Goal: Obtain resource: Obtain resource

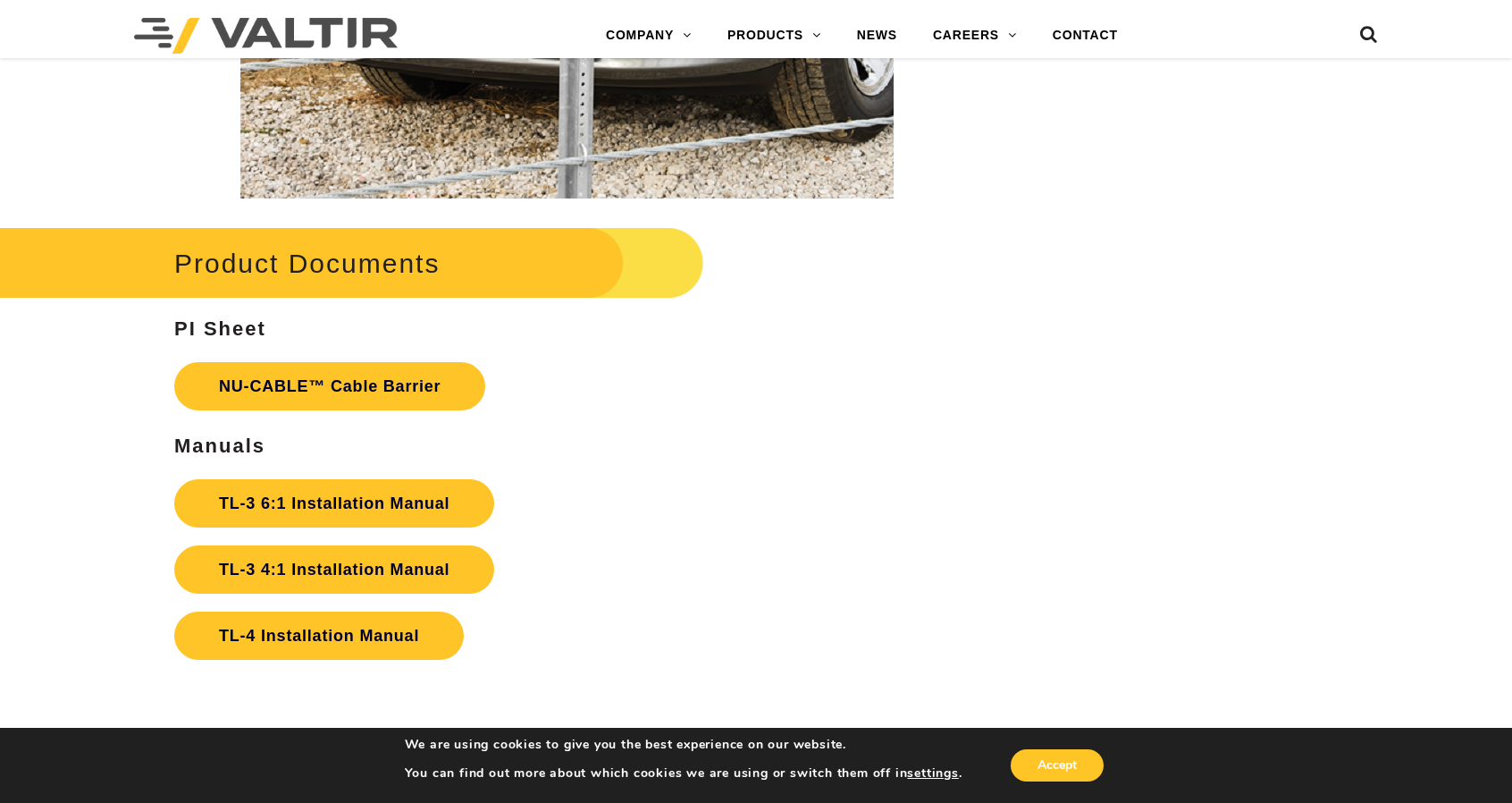
scroll to position [3664, 0]
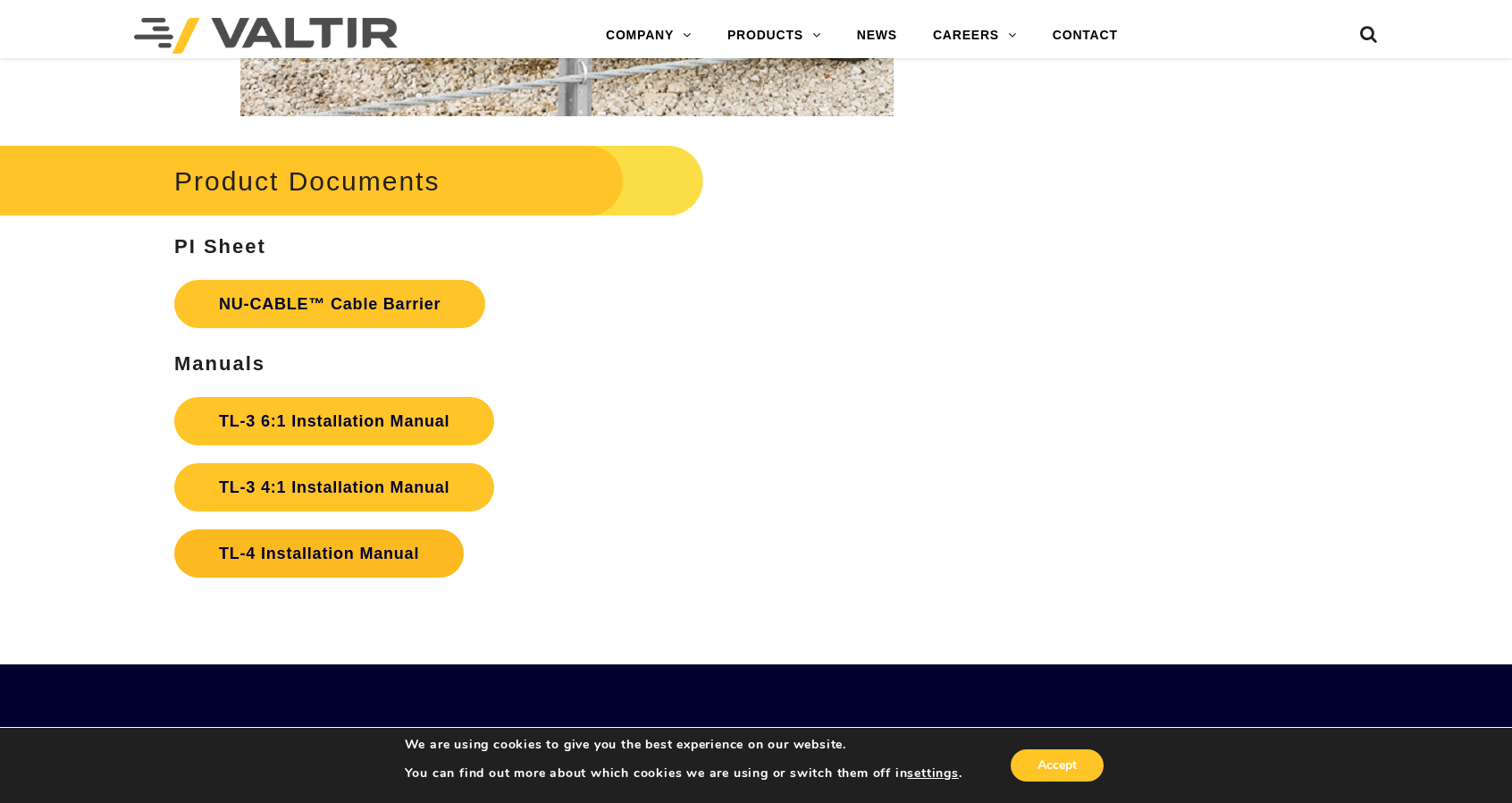
click at [302, 553] on link "TL-4 Installation Manual" at bounding box center [319, 553] width 290 height 49
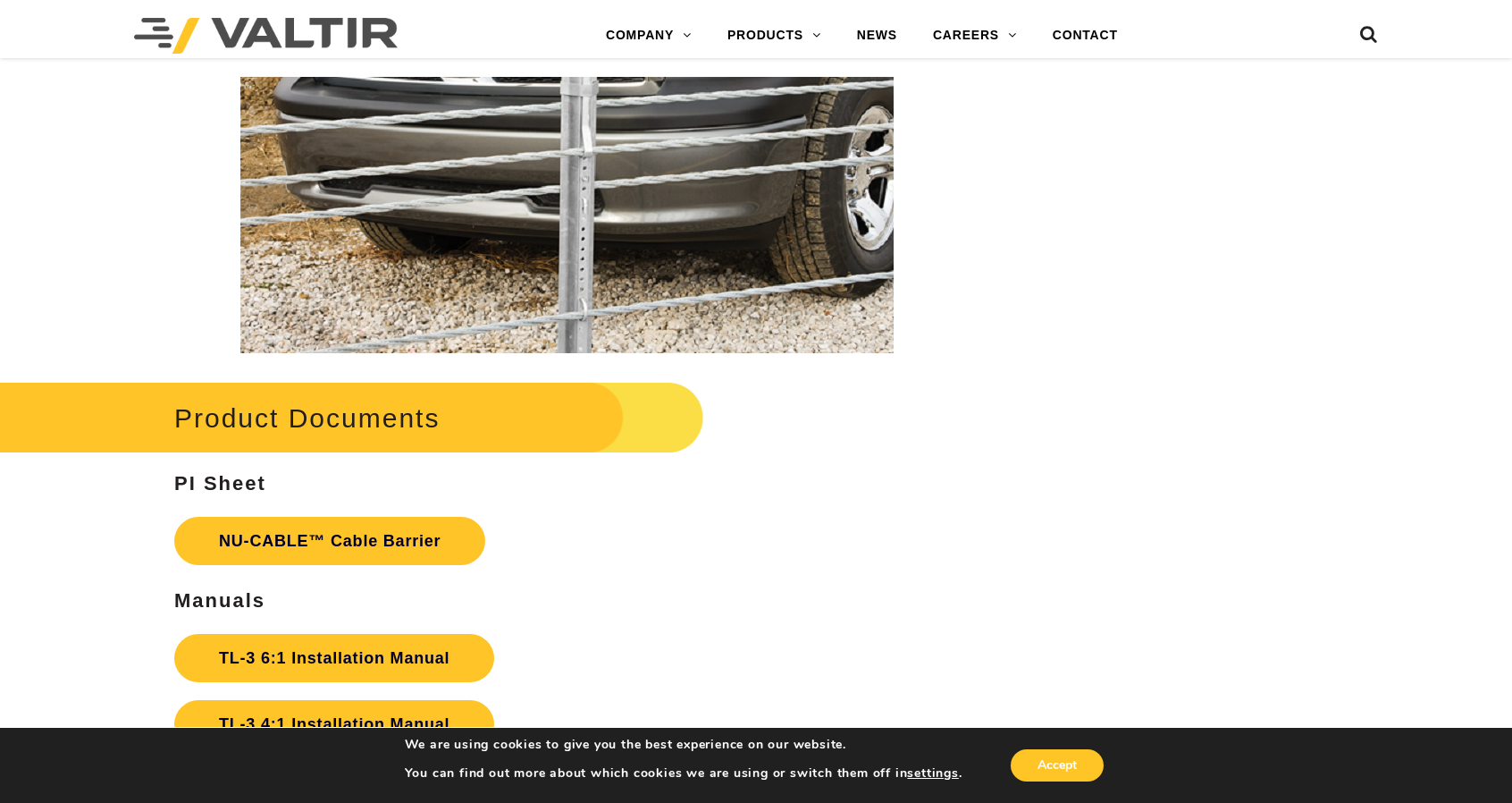
scroll to position [3396, 0]
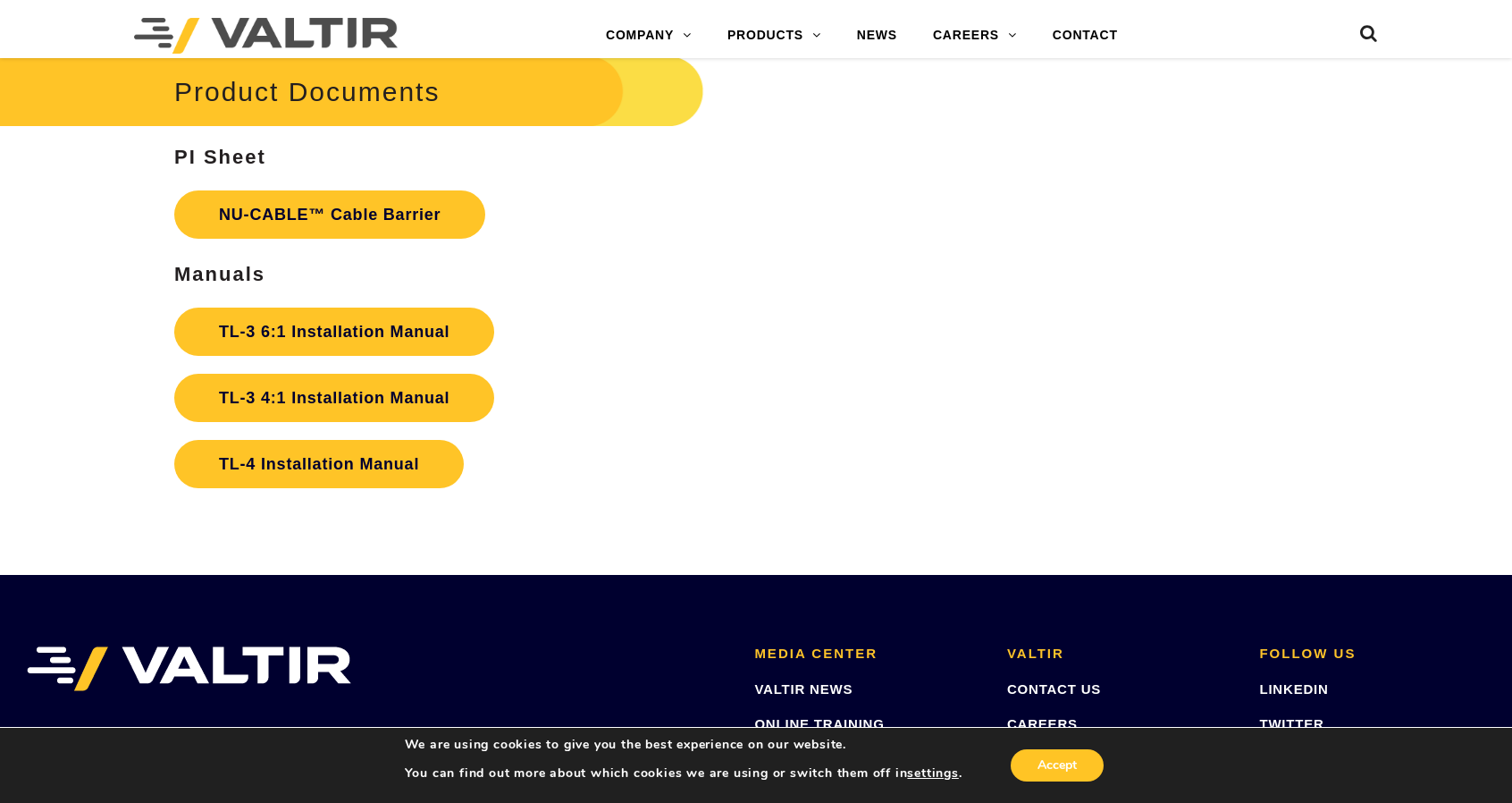
scroll to position [3843, 0]
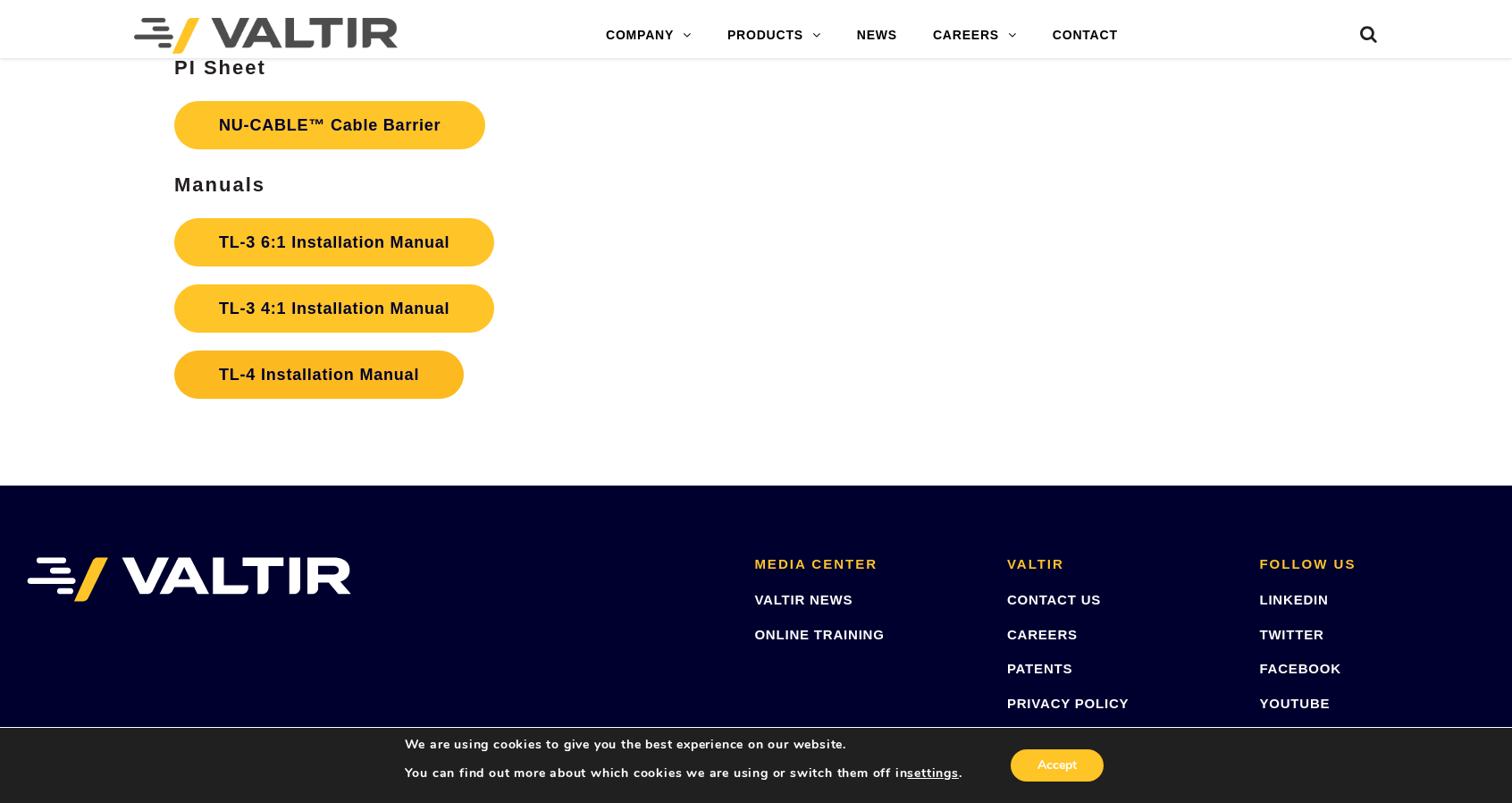
click at [326, 368] on link "TL-4 Installation Manual" at bounding box center [319, 374] width 290 height 49
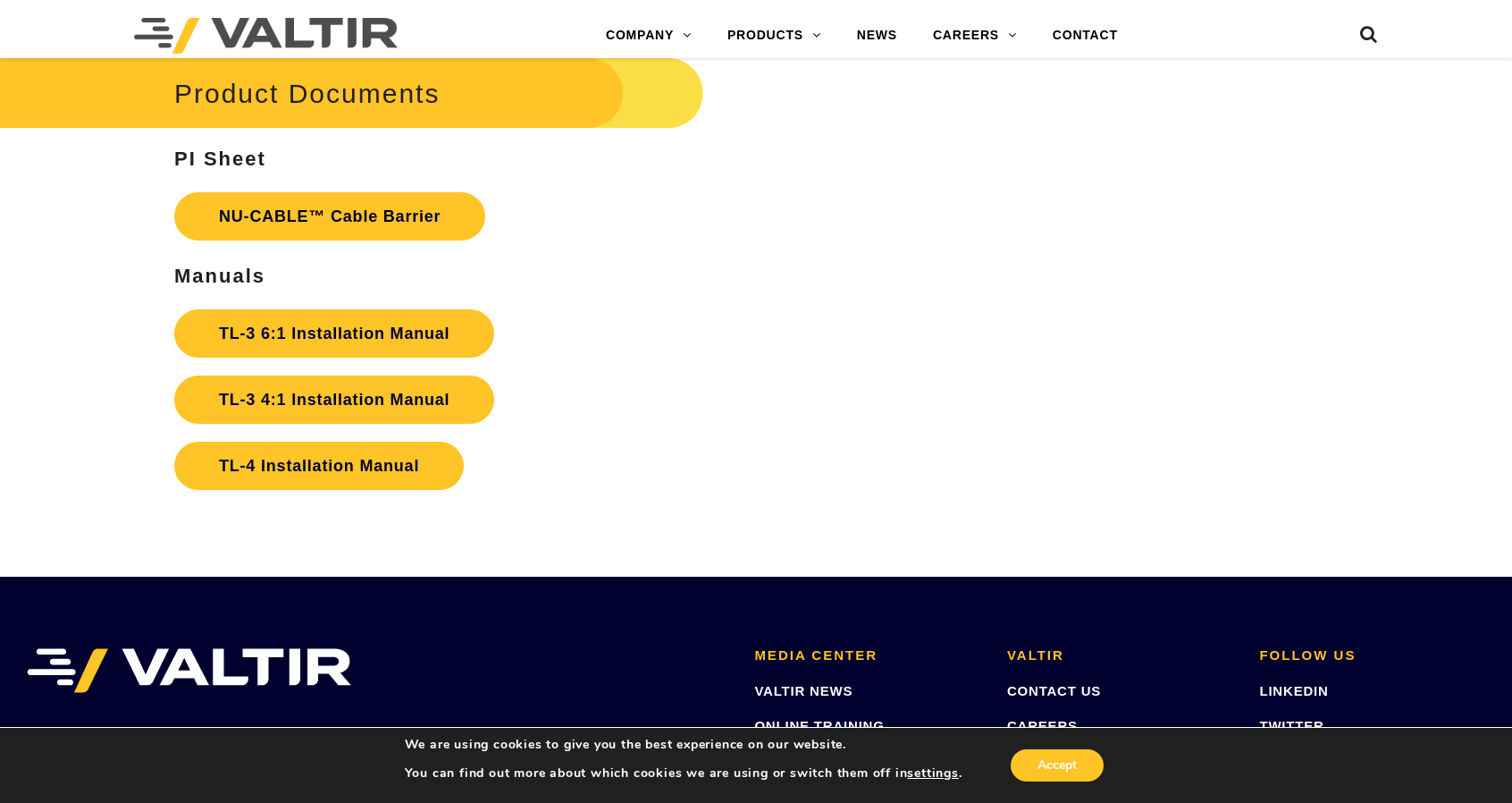
scroll to position [3703, 0]
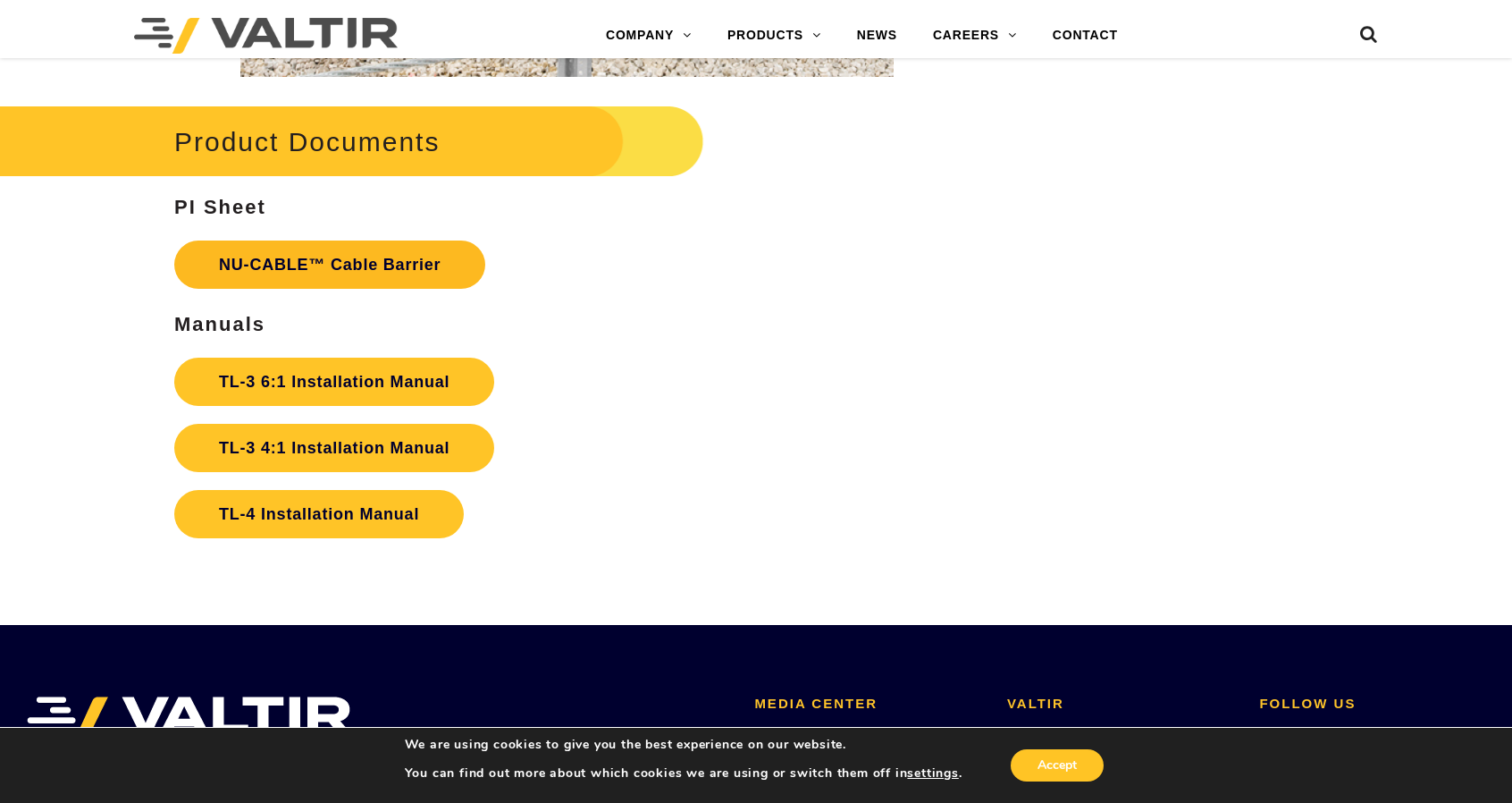
click at [348, 256] on link "NU-CABLE™ Cable Barrier" at bounding box center [329, 264] width 311 height 49
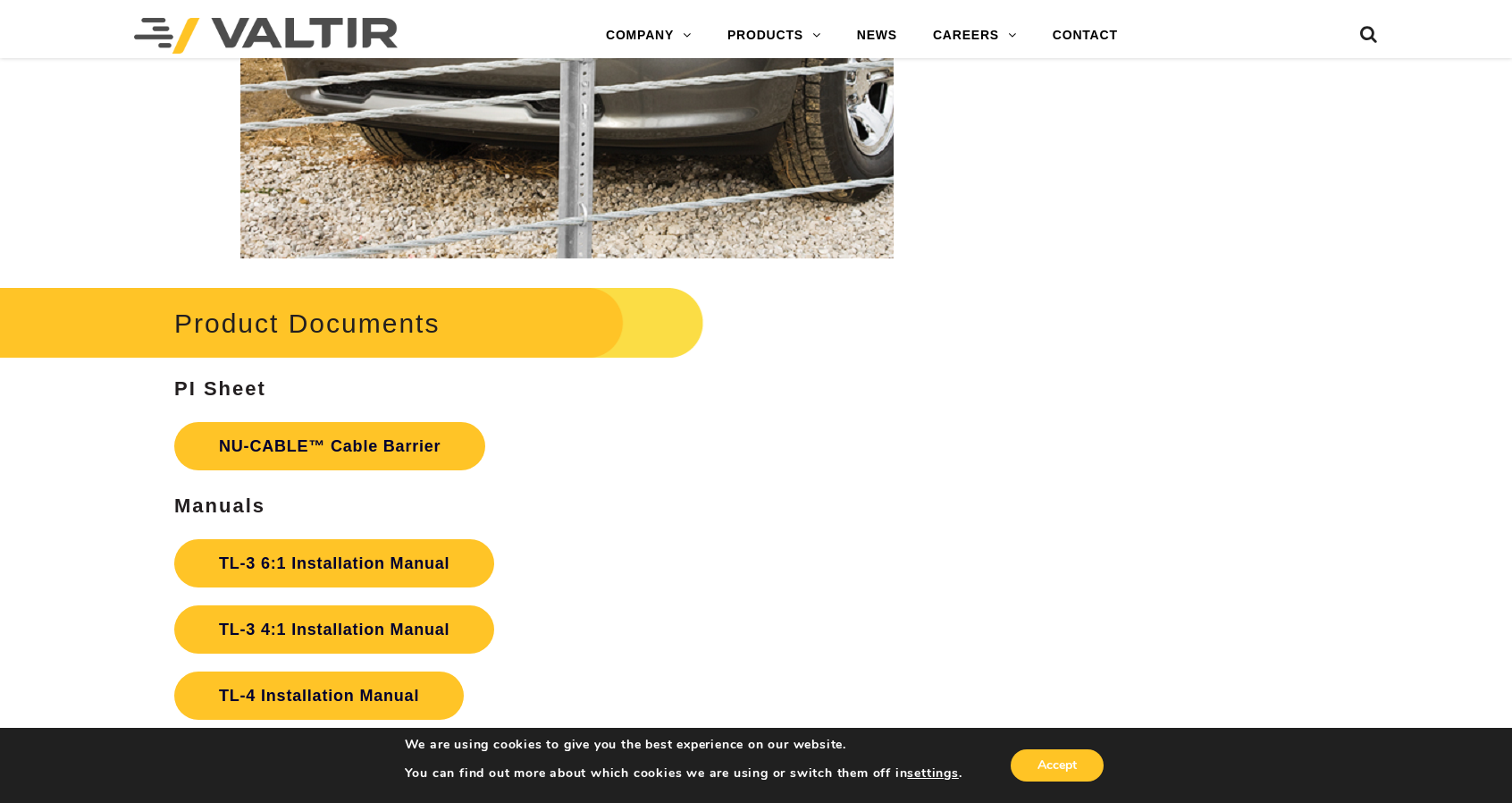
scroll to position [3525, 0]
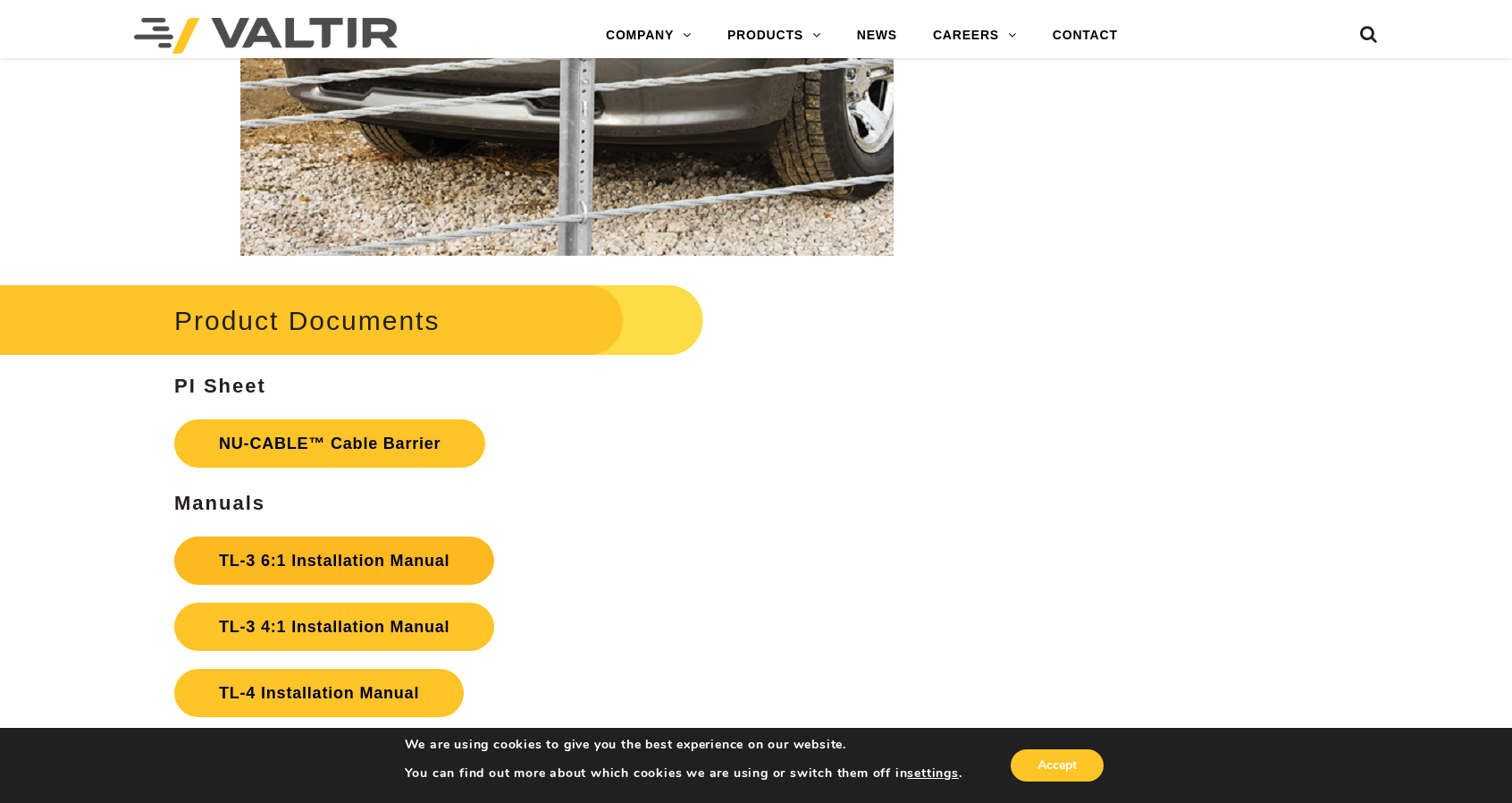
click at [312, 564] on strong "TL-3 6:1 Installation Manual" at bounding box center [334, 560] width 231 height 17
